Goal: Entertainment & Leisure: Consume media (video, audio)

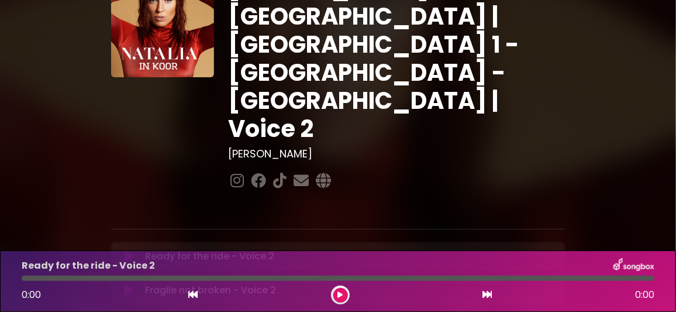
scroll to position [116, 0]
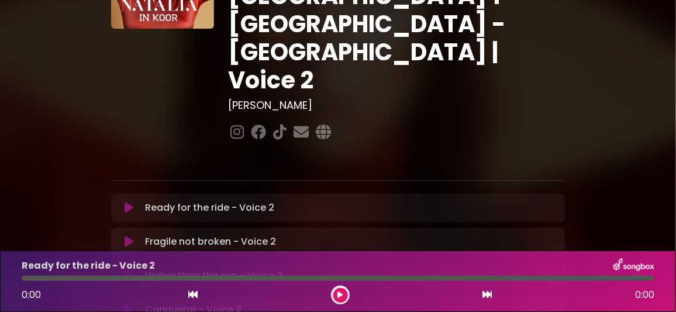
click at [131, 304] on icon at bounding box center [129, 310] width 9 height 12
click at [341, 295] on icon at bounding box center [340, 294] width 5 height 7
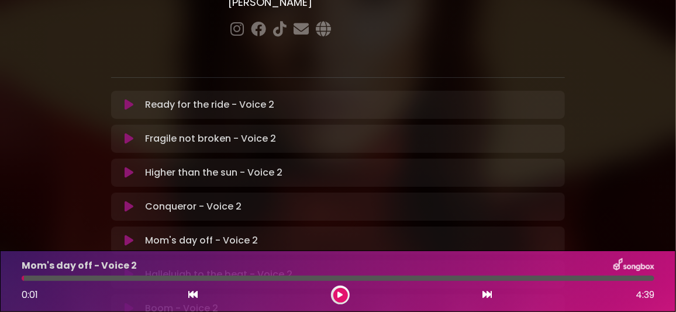
scroll to position [233, 0]
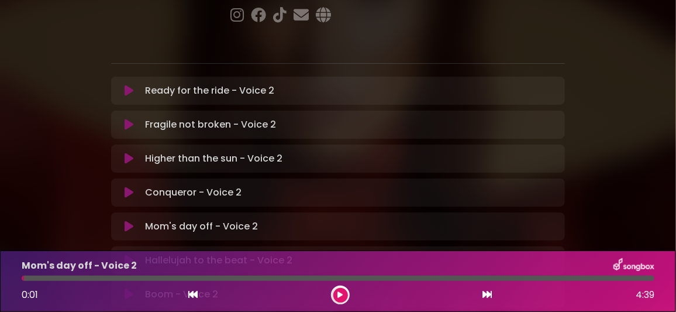
click at [128, 288] on icon at bounding box center [129, 294] width 9 height 12
click at [339, 295] on icon at bounding box center [340, 294] width 5 height 7
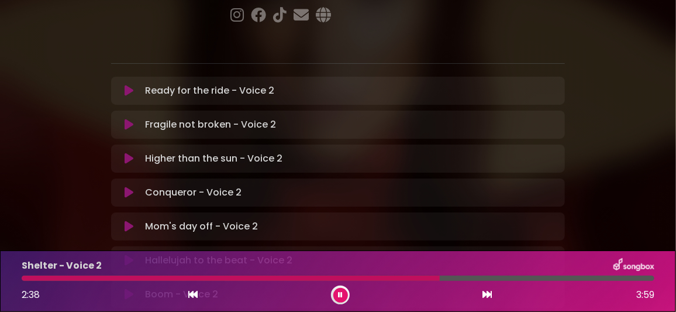
click at [509, 277] on div at bounding box center [338, 278] width 633 height 5
click at [340, 298] on icon at bounding box center [340, 294] width 5 height 7
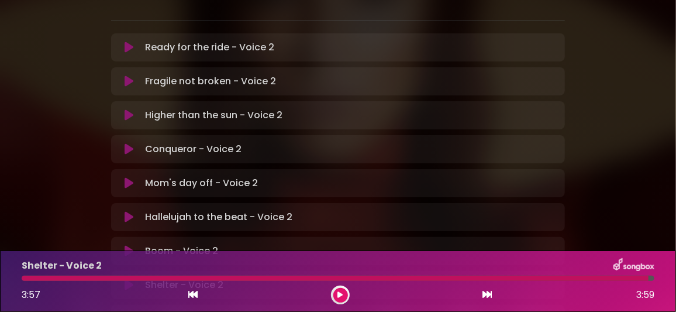
scroll to position [292, 0]
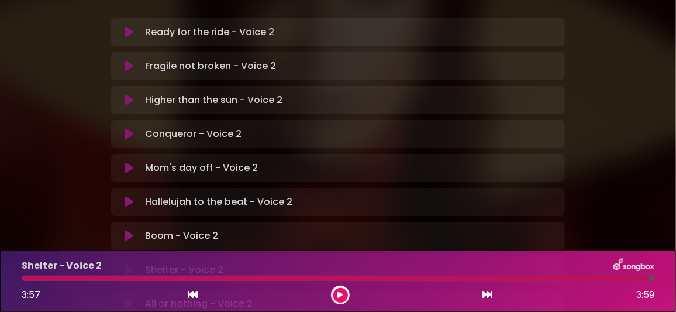
click at [128, 298] on icon at bounding box center [129, 304] width 9 height 12
click at [339, 294] on icon at bounding box center [340, 294] width 5 height 7
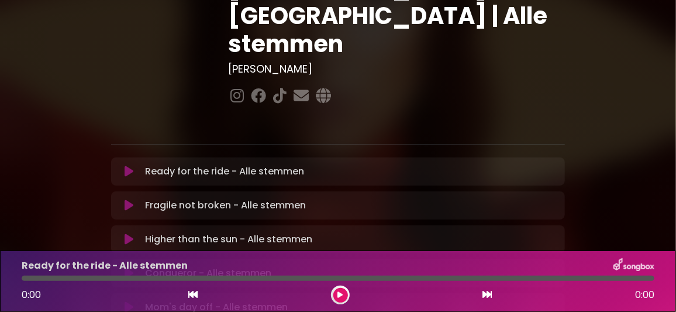
scroll to position [233, 0]
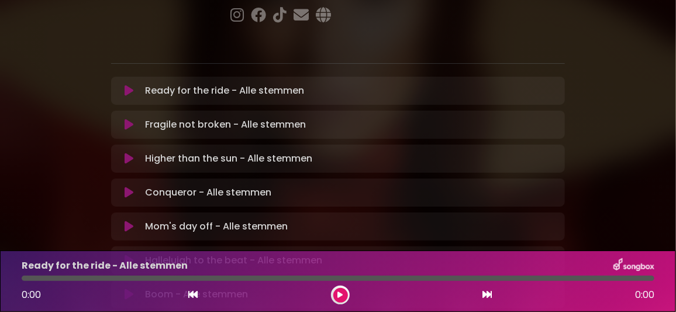
click at [130, 187] on icon at bounding box center [129, 193] width 9 height 12
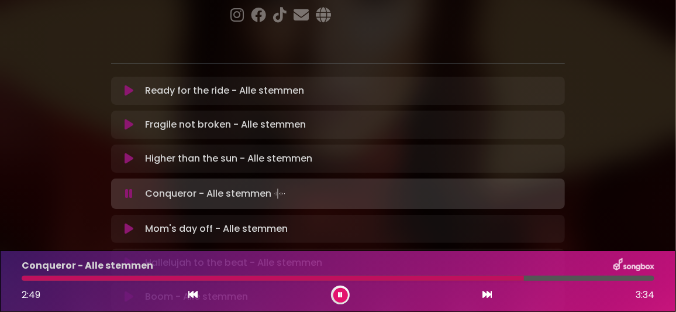
click at [438, 280] on div at bounding box center [273, 278] width 502 height 5
click at [560, 278] on div at bounding box center [338, 278] width 633 height 5
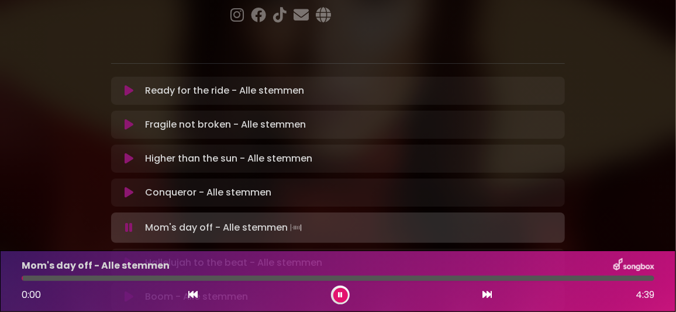
click at [339, 294] on icon at bounding box center [340, 294] width 5 height 7
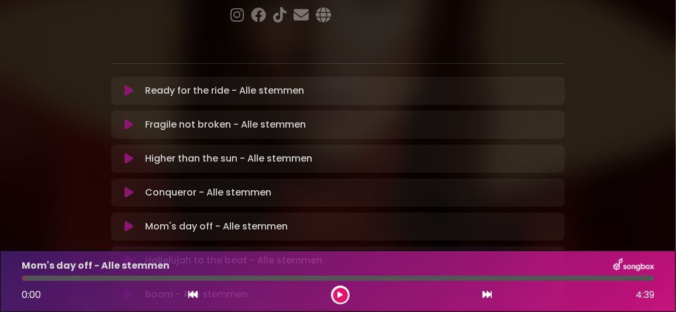
click at [342, 294] on icon at bounding box center [340, 294] width 5 height 7
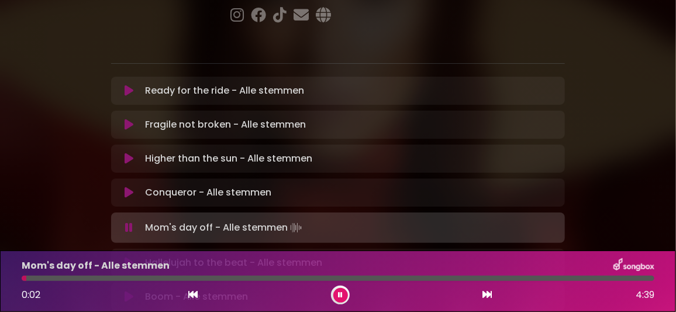
click at [339, 295] on icon at bounding box center [340, 294] width 5 height 7
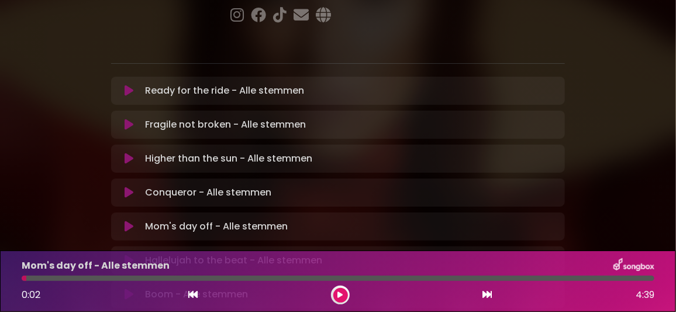
click at [128, 288] on icon at bounding box center [129, 294] width 9 height 12
drag, startPoint x: 339, startPoint y: 292, endPoint x: 313, endPoint y: 250, distance: 49.9
click at [338, 290] on button at bounding box center [340, 295] width 15 height 15
click at [130, 288] on icon at bounding box center [129, 294] width 9 height 12
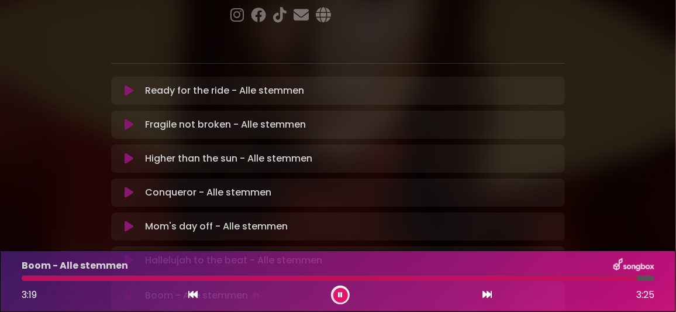
click at [339, 292] on icon at bounding box center [340, 294] width 5 height 7
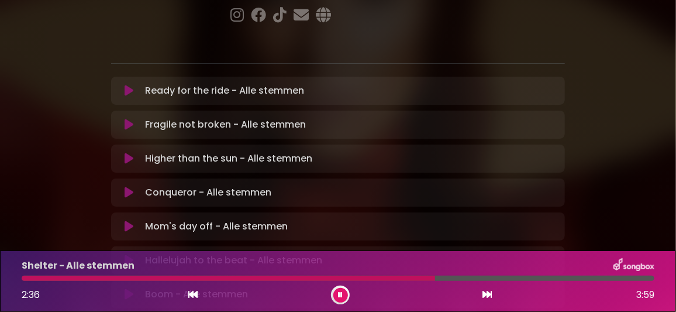
click at [519, 277] on div at bounding box center [338, 278] width 633 height 5
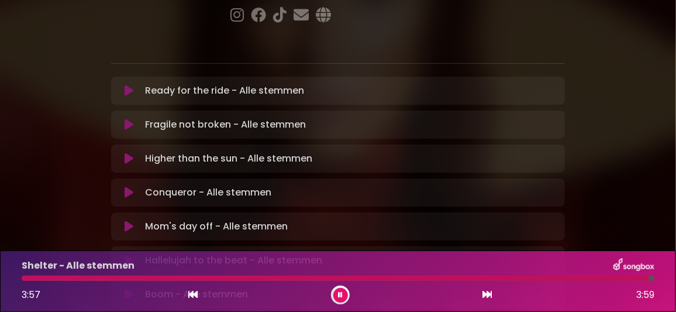
click at [343, 294] on button at bounding box center [340, 295] width 15 height 15
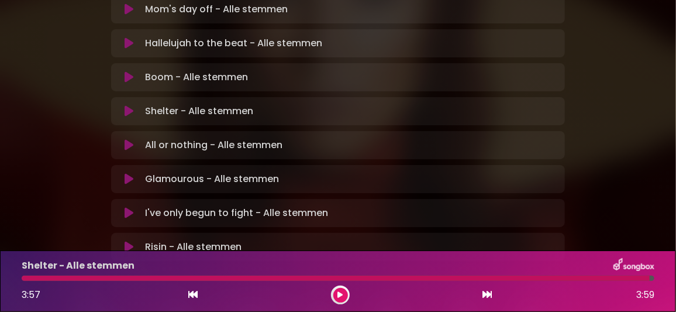
scroll to position [392, 0]
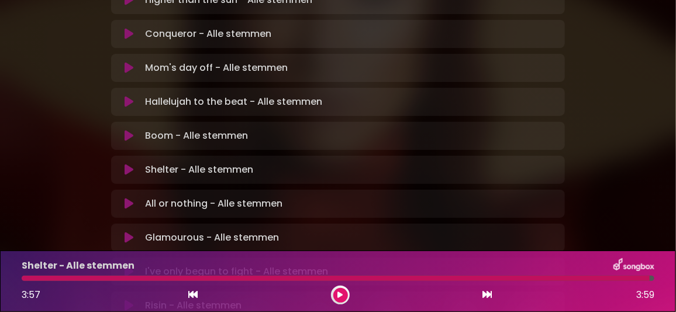
click at [126, 198] on icon at bounding box center [129, 204] width 9 height 12
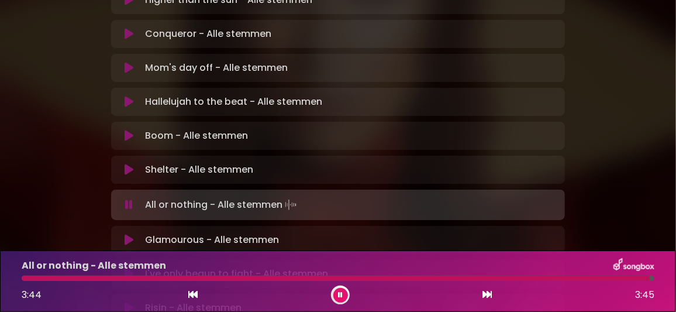
click at [338, 294] on button at bounding box center [340, 295] width 15 height 15
